Goal: Task Accomplishment & Management: Manage account settings

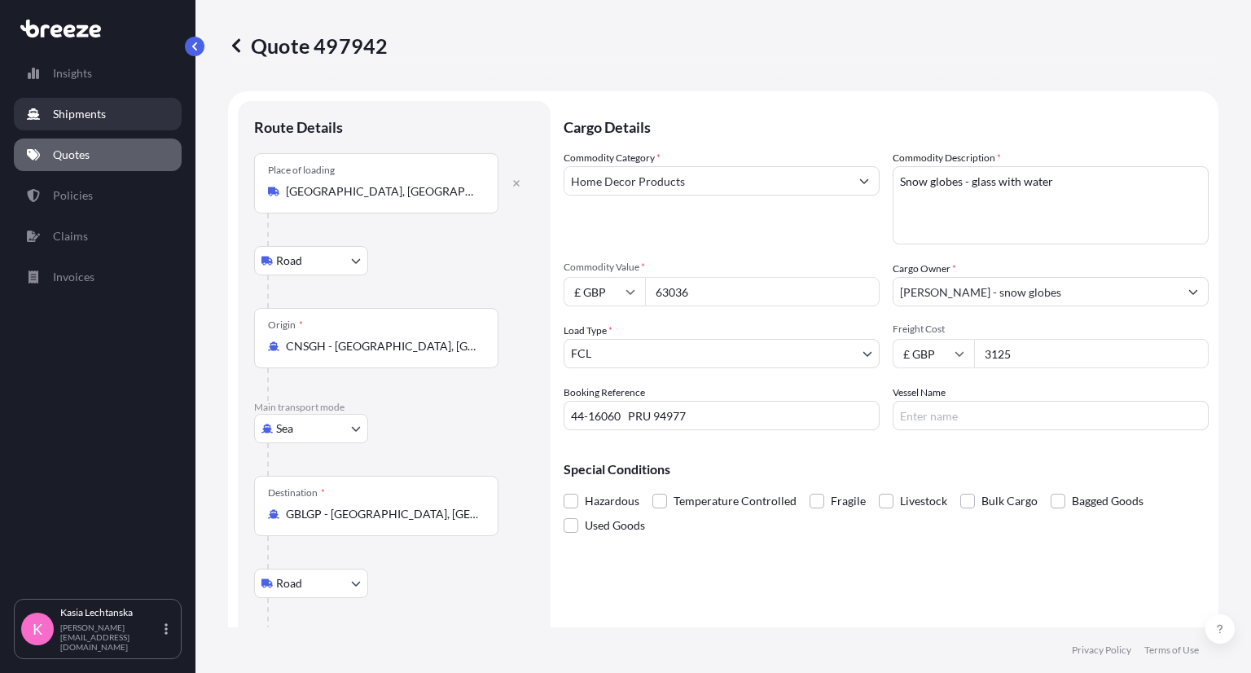
select select "Road"
select select "Sea"
select select "Road"
select select "2"
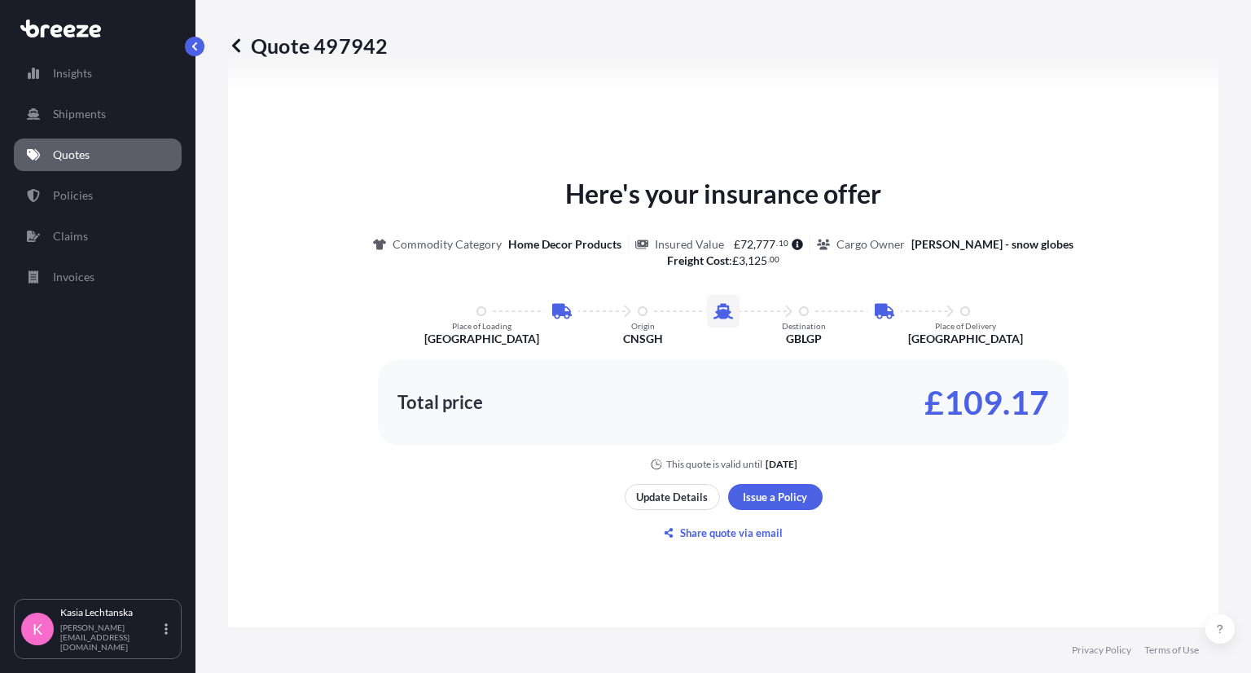
click at [109, 146] on link "Quotes" at bounding box center [98, 155] width 168 height 33
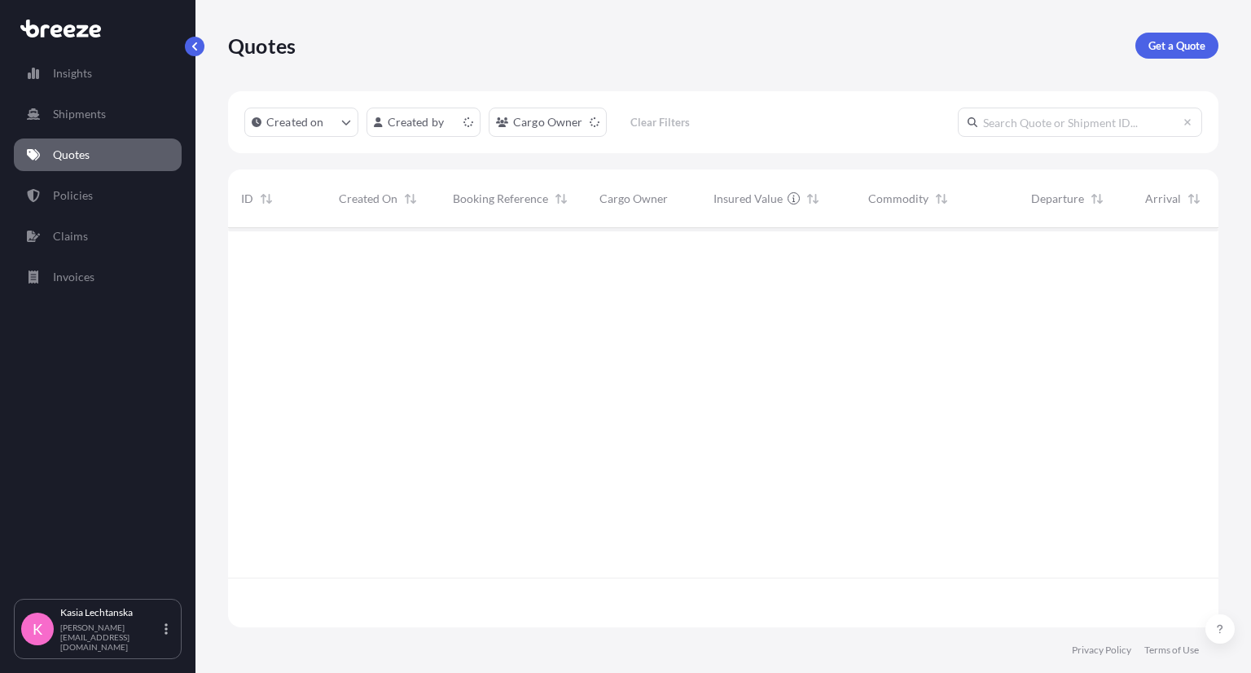
scroll to position [395, 978]
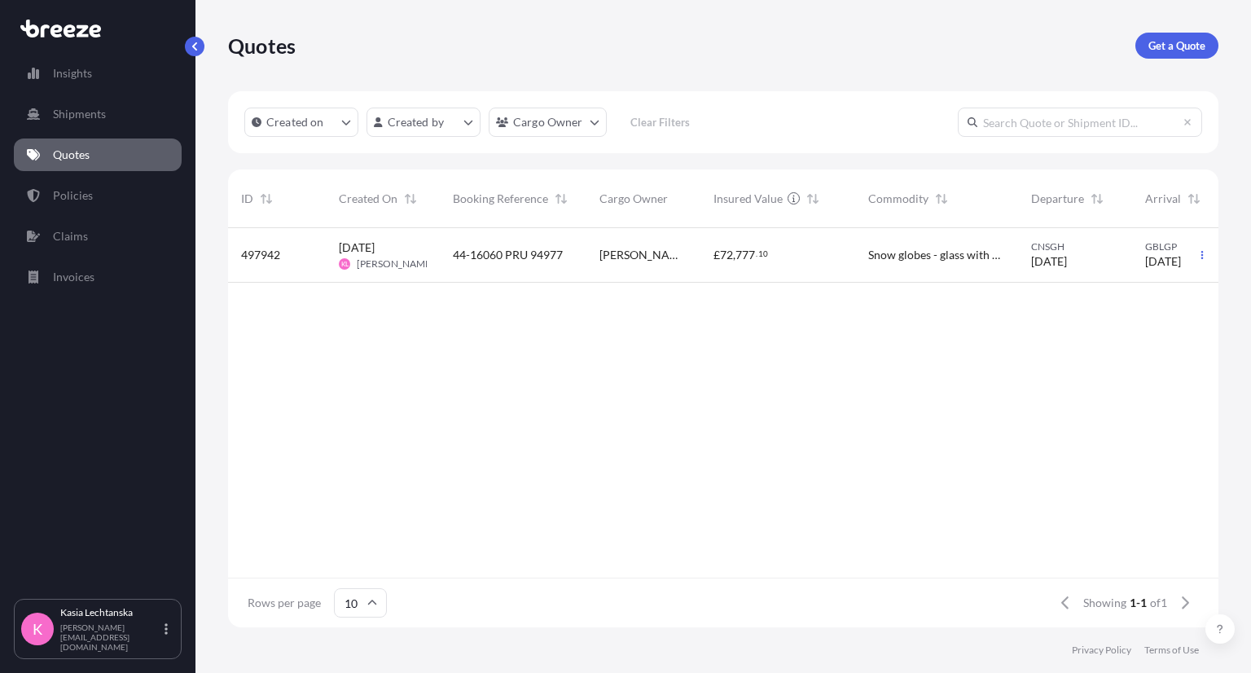
click at [575, 252] on div "44-16060 PRU 94977" at bounding box center [513, 255] width 147 height 55
select select "Road"
select select "Sea"
select select "Road"
select select "2"
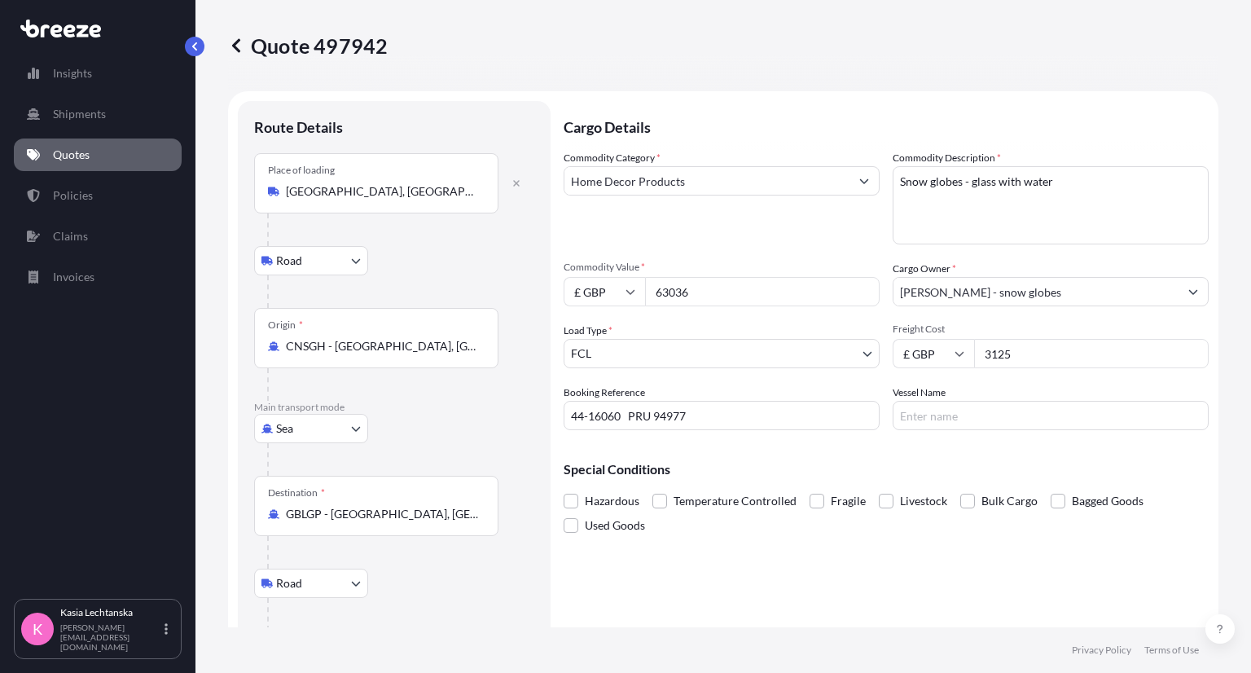
click at [667, 297] on input "63036" at bounding box center [762, 291] width 235 height 29
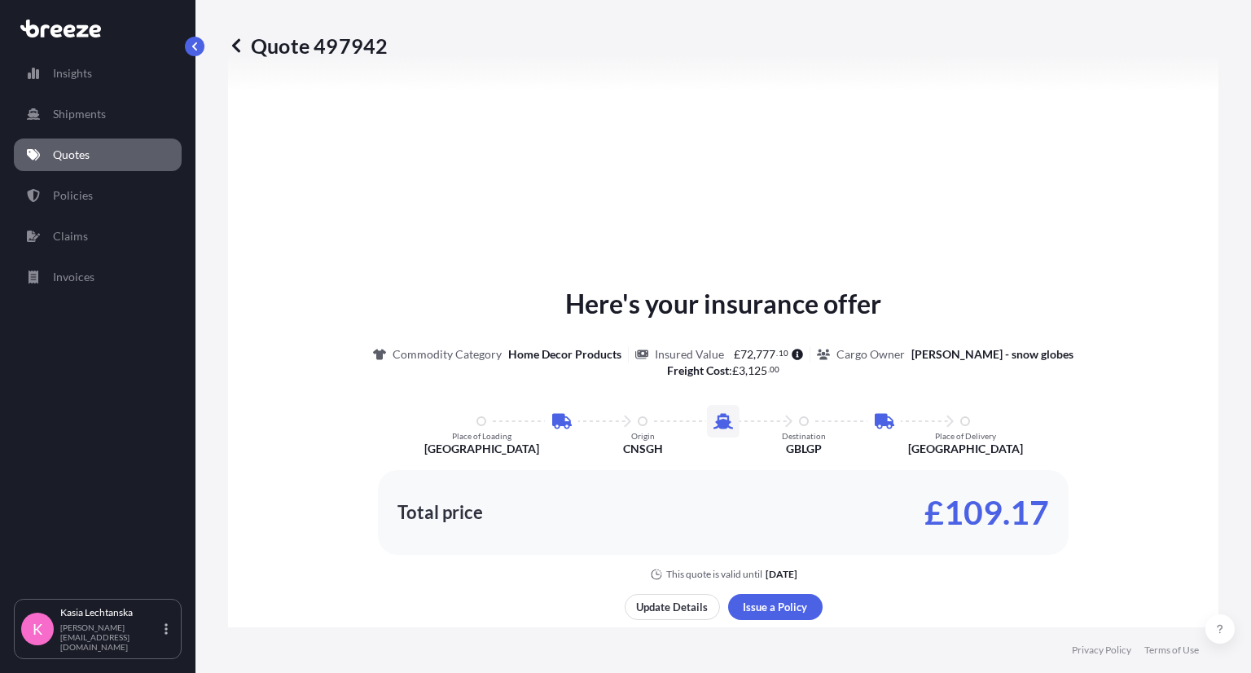
scroll to position [896, 0]
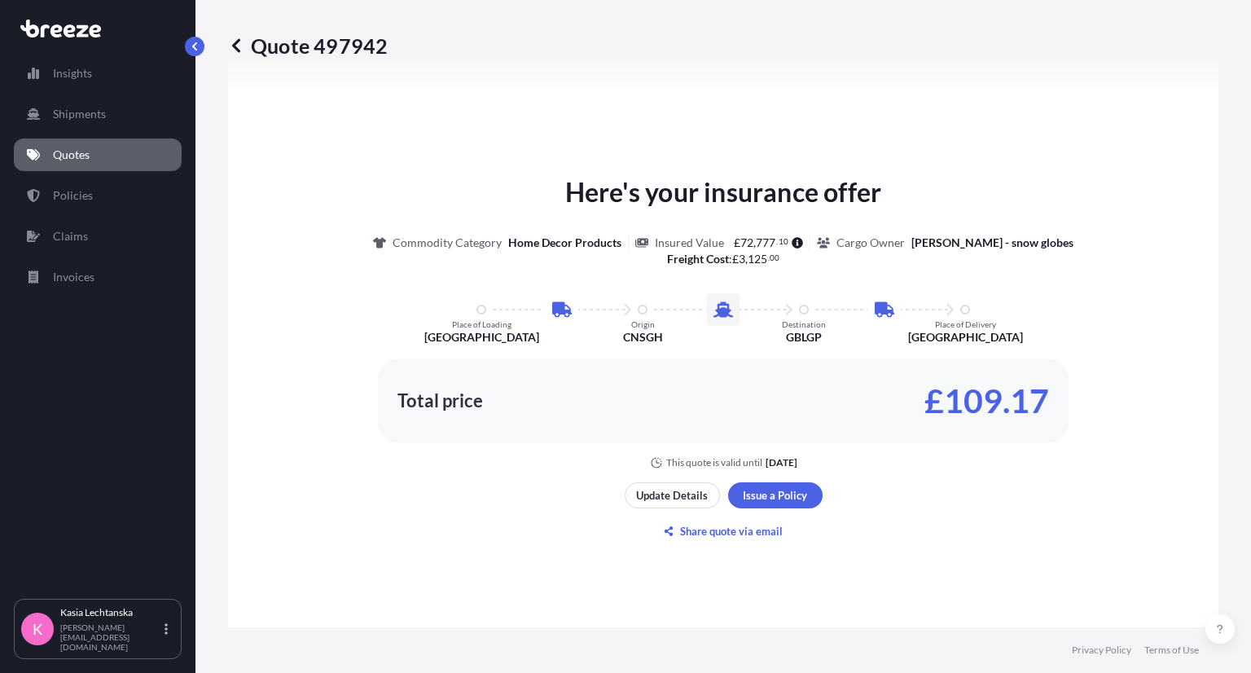
click at [110, 154] on link "Quotes" at bounding box center [98, 155] width 168 height 33
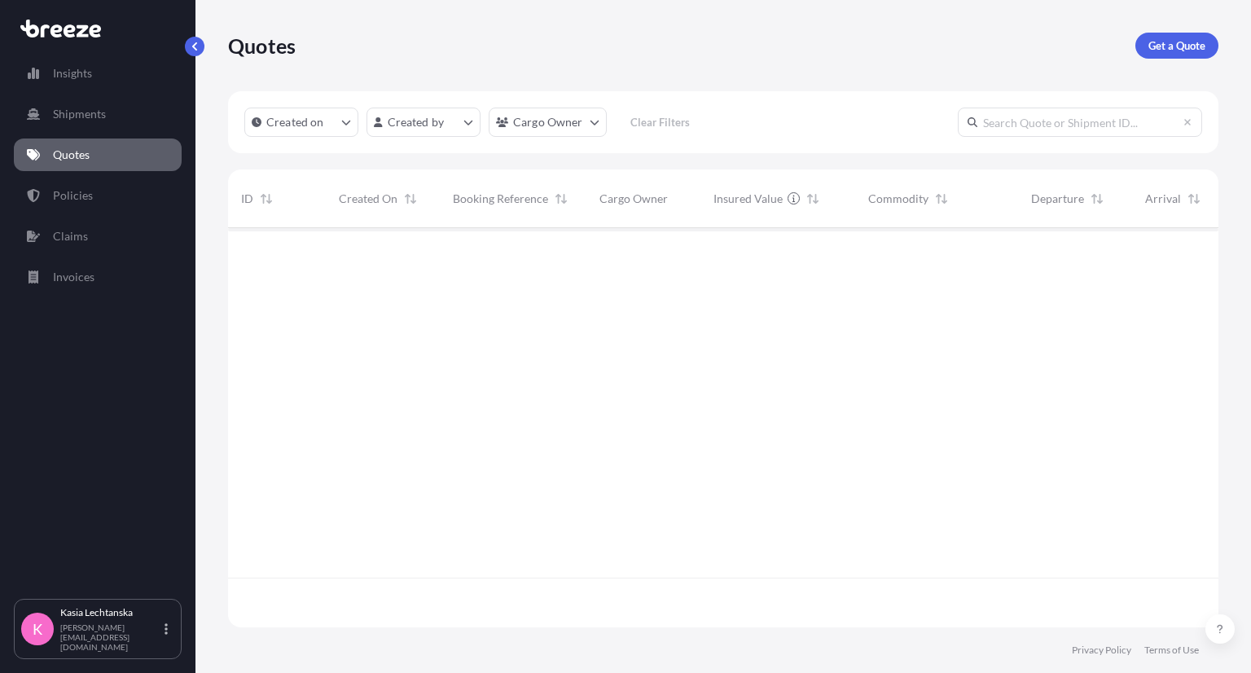
scroll to position [395, 978]
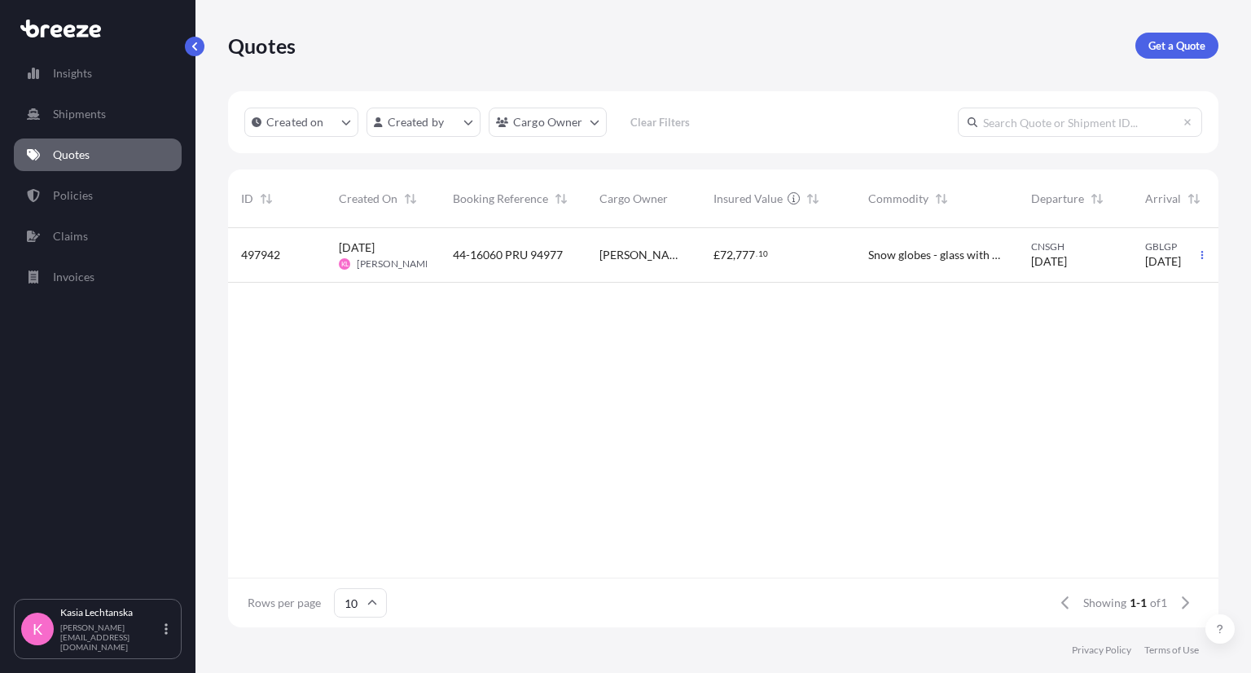
click at [130, 156] on link "Quotes" at bounding box center [98, 155] width 168 height 33
click at [79, 153] on p "Quotes" at bounding box center [71, 155] width 37 height 16
click at [611, 242] on div "[PERSON_NAME] - snow globes" at bounding box center [644, 255] width 114 height 55
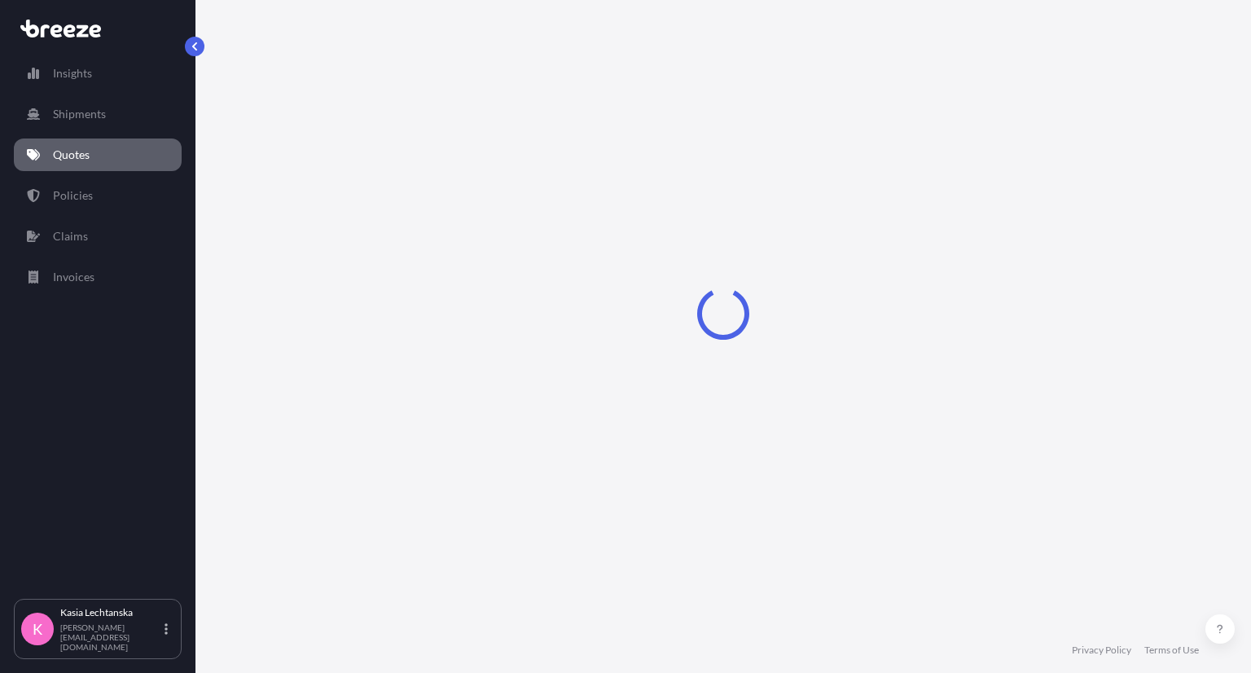
select select "Road"
select select "Sea"
select select "Road"
select select "2"
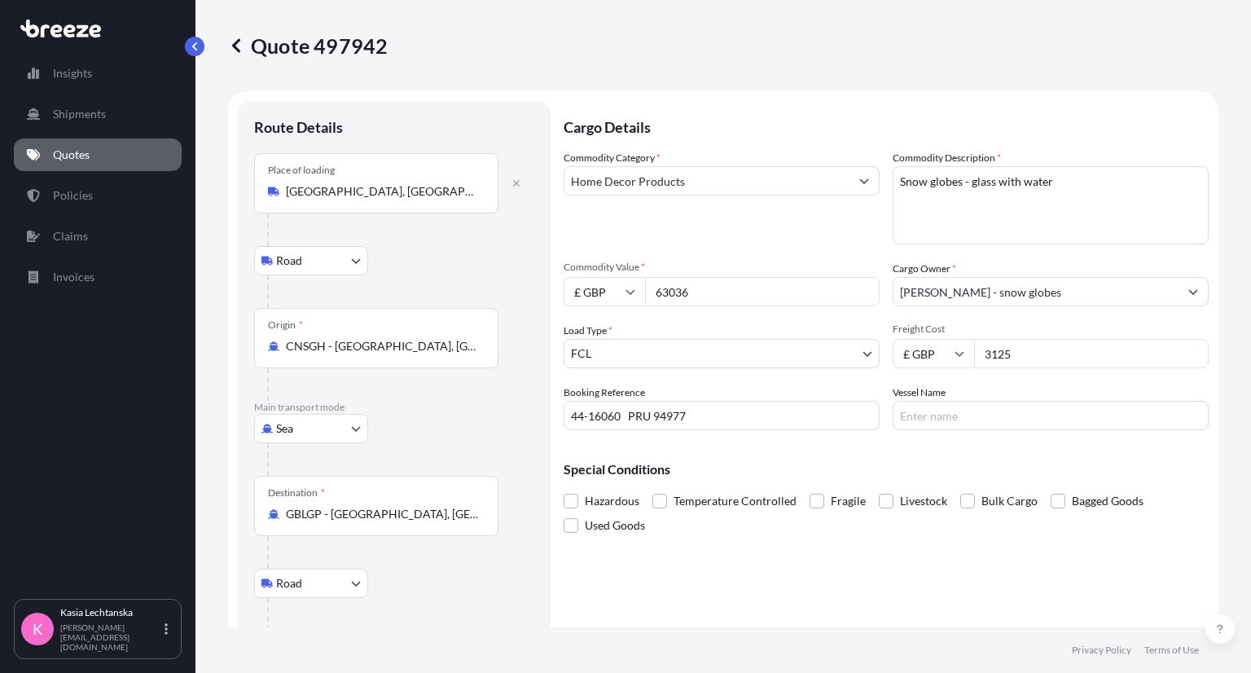
click at [750, 226] on div "Commodity Category * Home Decor Products" at bounding box center [722, 197] width 316 height 95
click at [770, 230] on div "Commodity Category * Home Decor Products" at bounding box center [722, 197] width 316 height 95
click at [844, 500] on span "Fragile" at bounding box center [848, 501] width 35 height 24
click at [810, 489] on input "Fragile" at bounding box center [810, 489] width 0 height 0
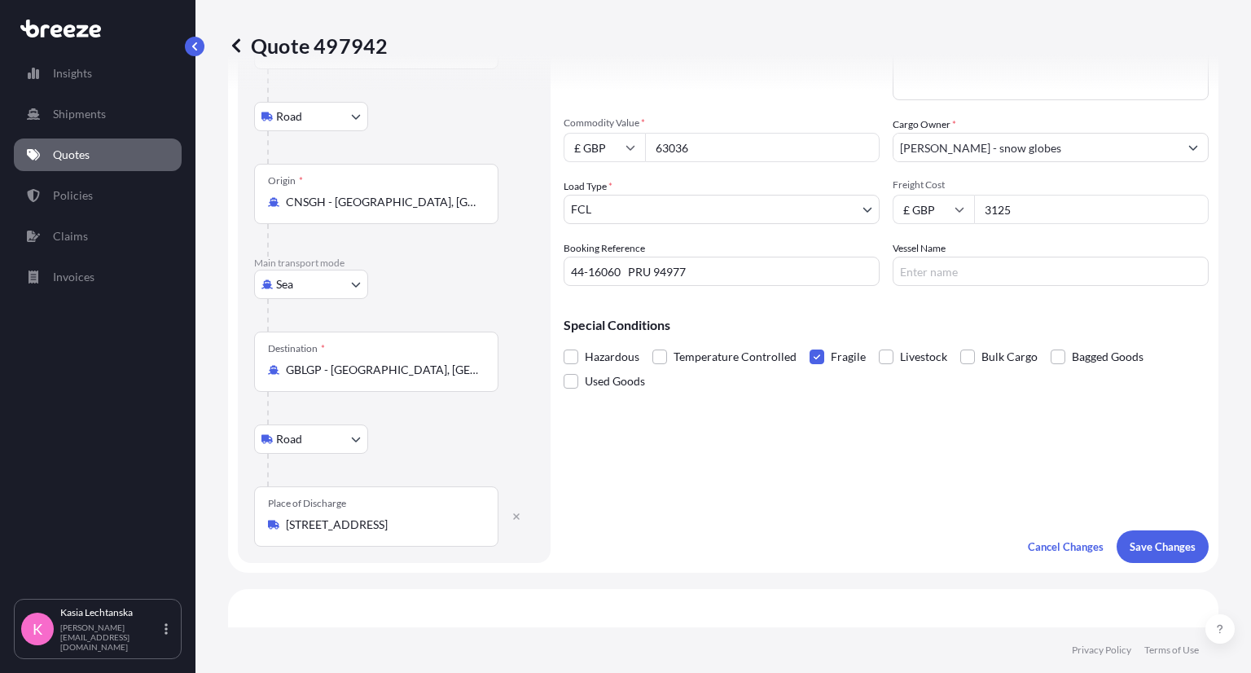
scroll to position [326, 0]
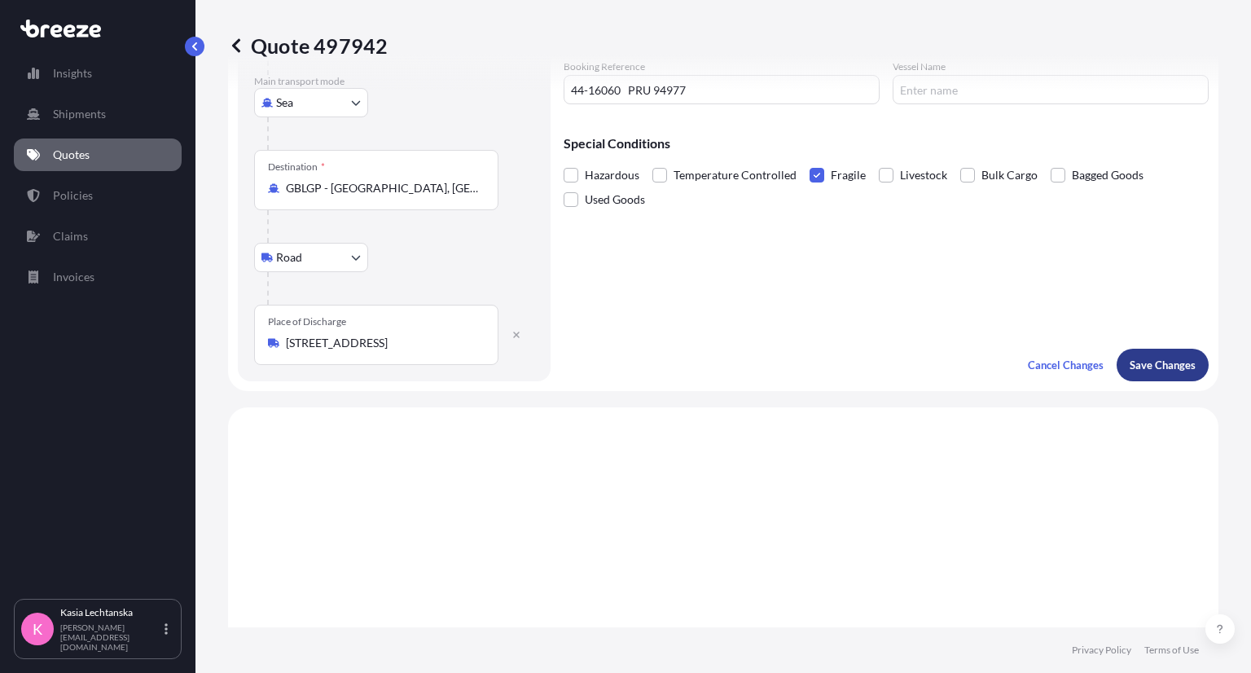
click at [1150, 368] on p "Save Changes" at bounding box center [1163, 365] width 66 height 16
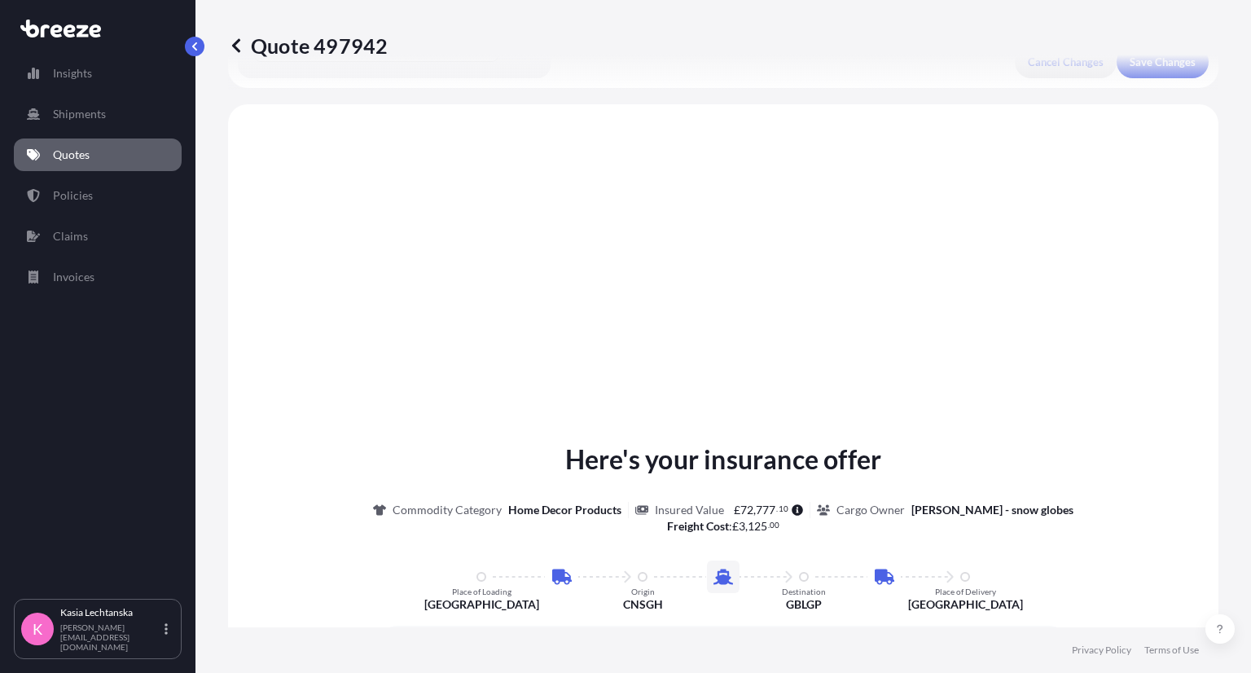
scroll to position [650, 0]
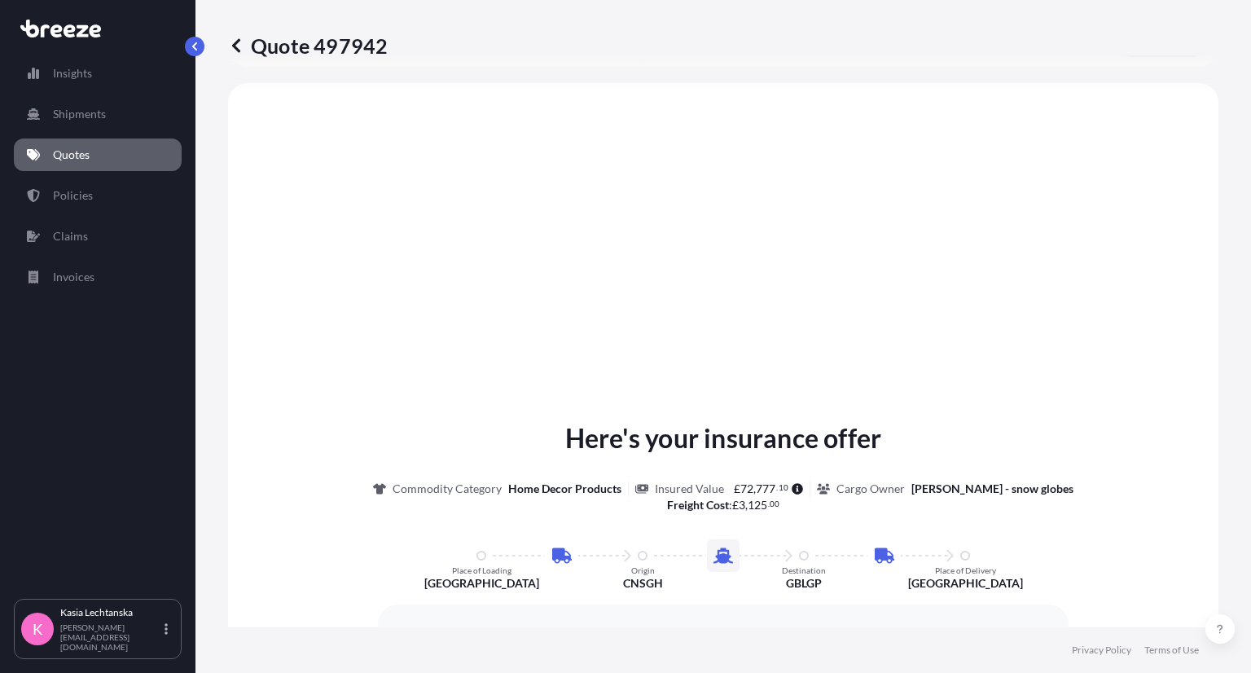
select select "Road"
select select "Sea"
select select "Road"
select select "2"
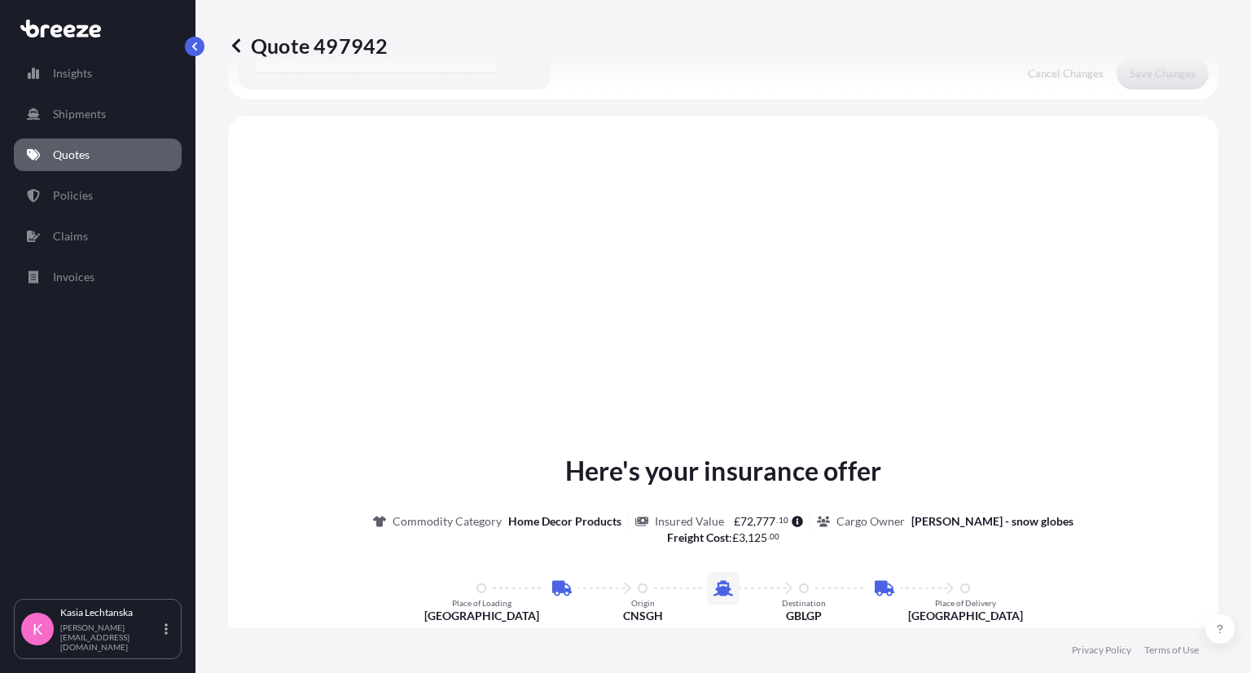
scroll to position [406, 0]
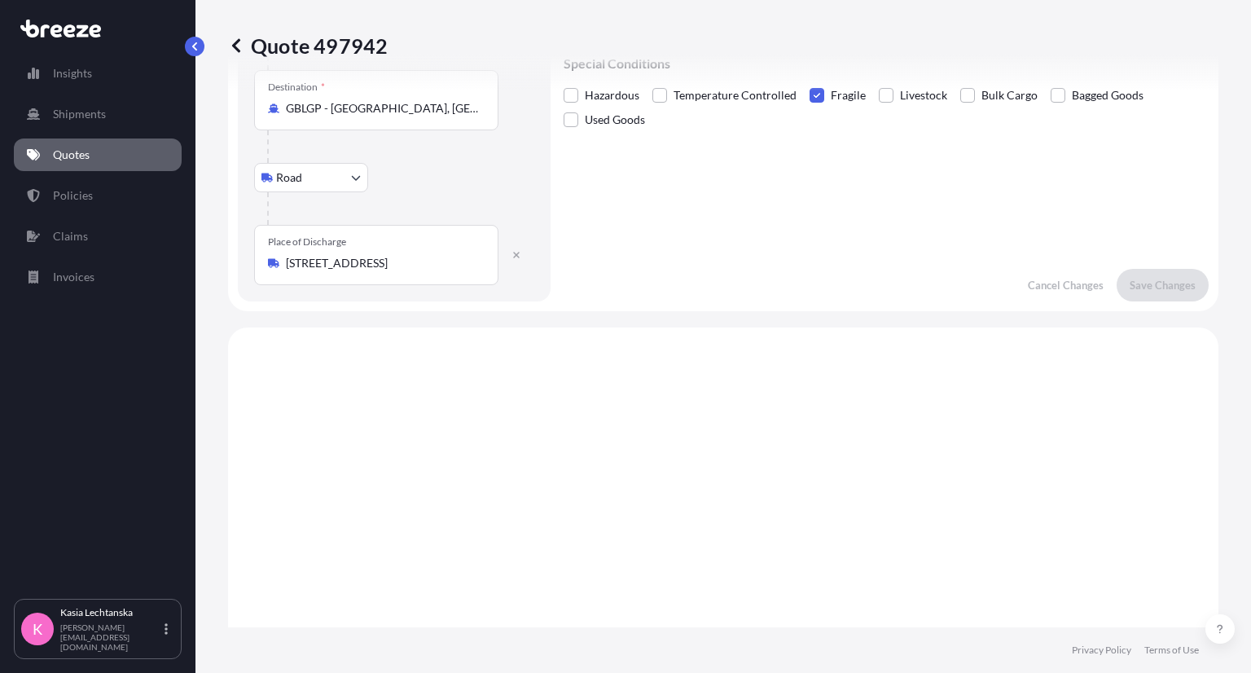
click at [831, 93] on span "Fragile" at bounding box center [848, 95] width 35 height 24
click at [810, 83] on input "Fragile" at bounding box center [810, 83] width 0 height 0
click at [1150, 281] on p "Save Changes" at bounding box center [1163, 285] width 66 height 16
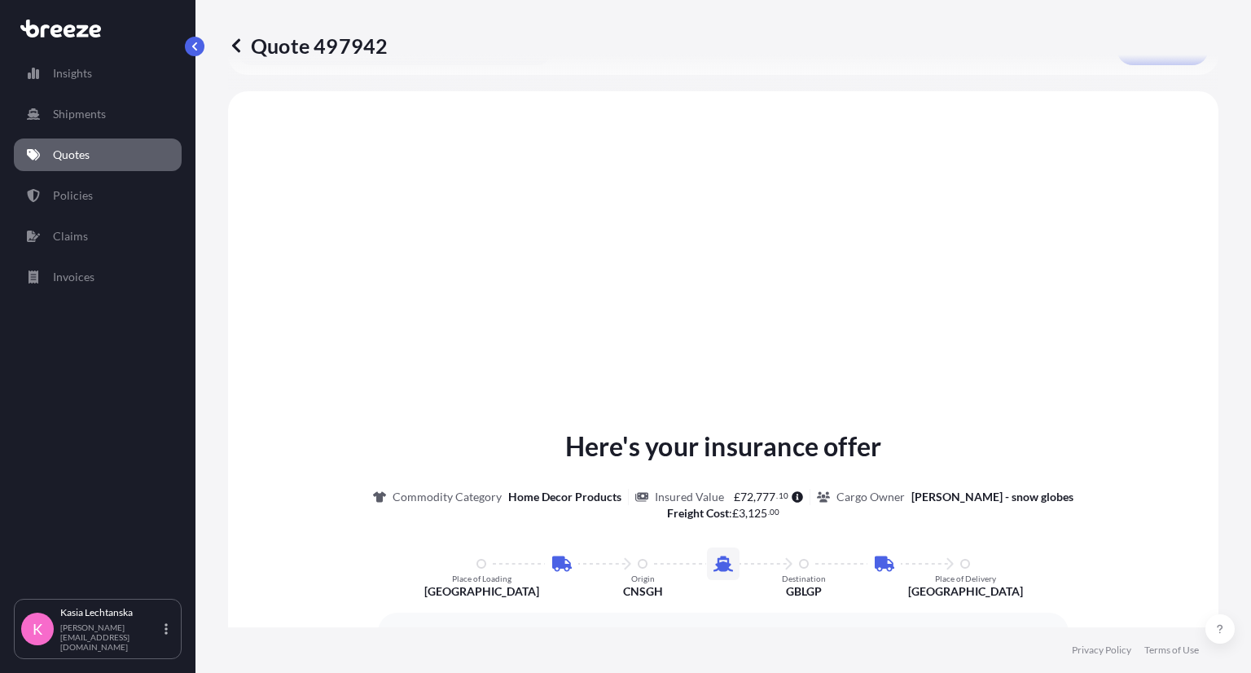
scroll to position [650, 0]
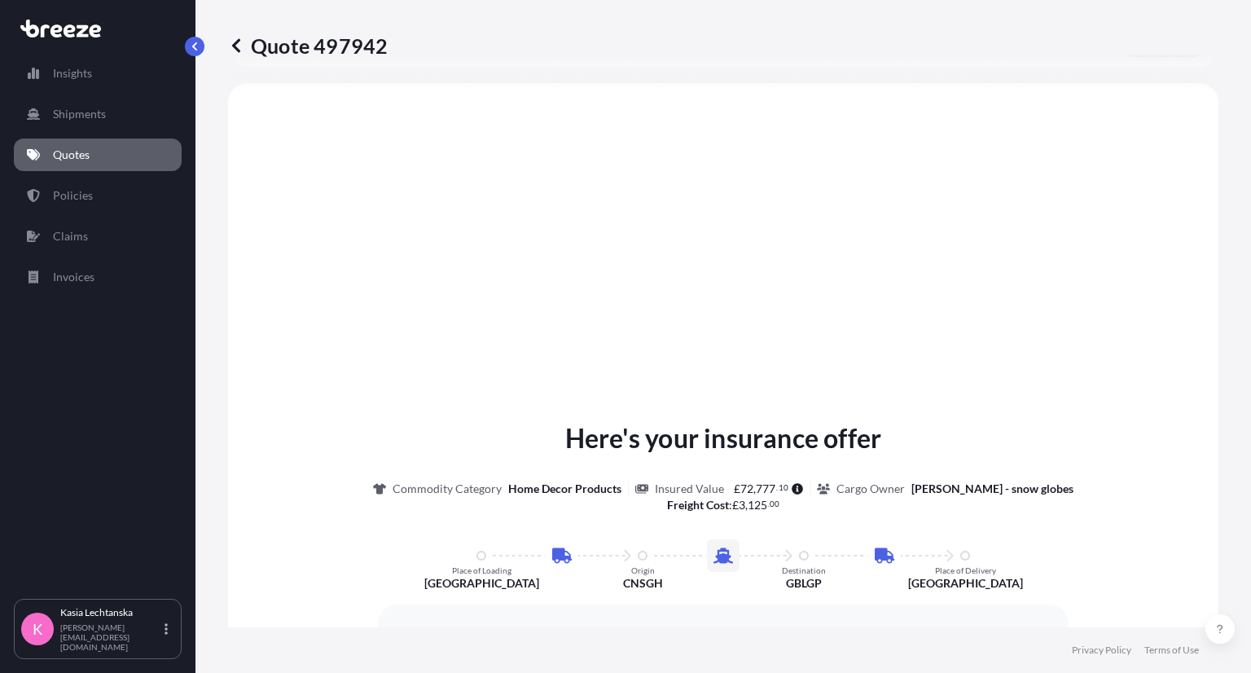
select select "Road"
select select "Sea"
select select "Road"
select select "2"
